Goal: Task Accomplishment & Management: Complete application form

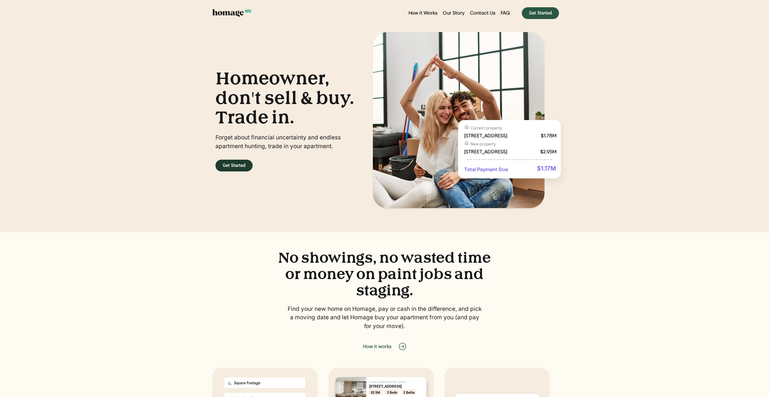
click at [242, 161] on link "Get Started" at bounding box center [233, 165] width 37 height 12
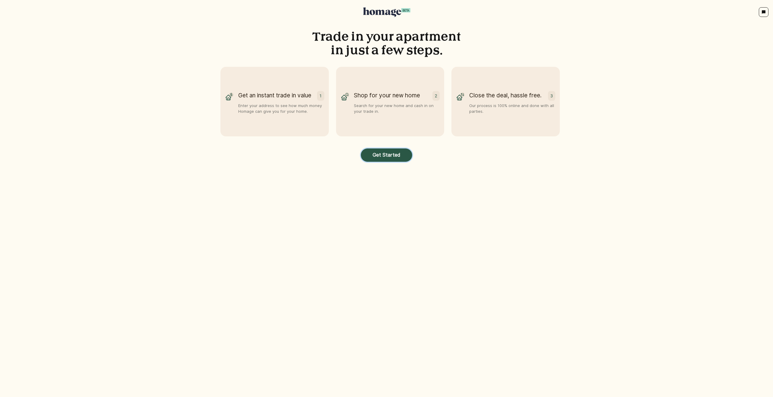
click at [389, 157] on button "Get Started" at bounding box center [386, 154] width 51 height 13
